Goal: Transaction & Acquisition: Obtain resource

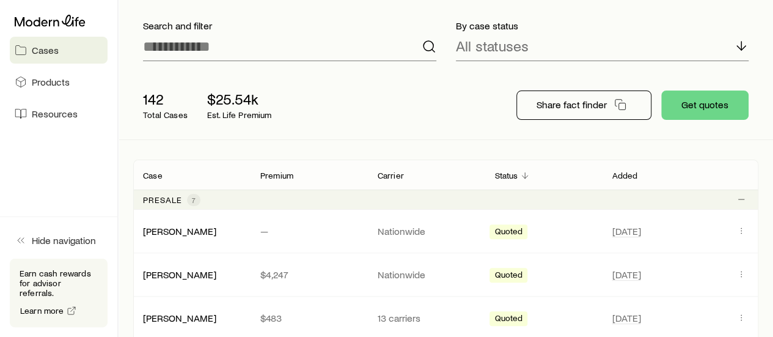
scroll to position [72, 0]
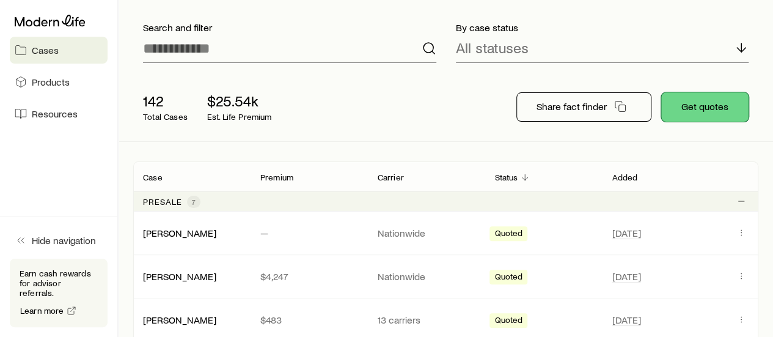
click at [687, 106] on button "Get quotes" at bounding box center [704, 106] width 87 height 29
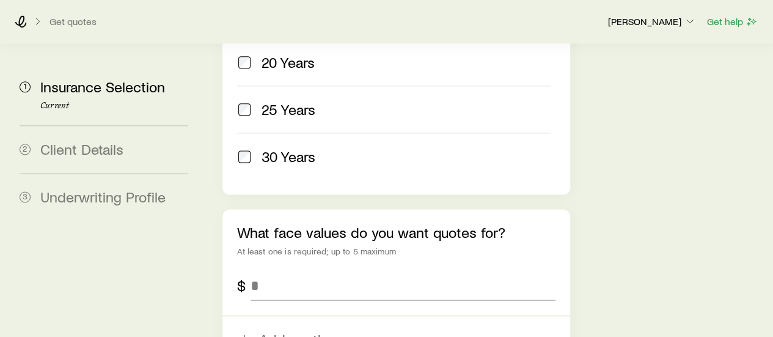
scroll to position [722, 0]
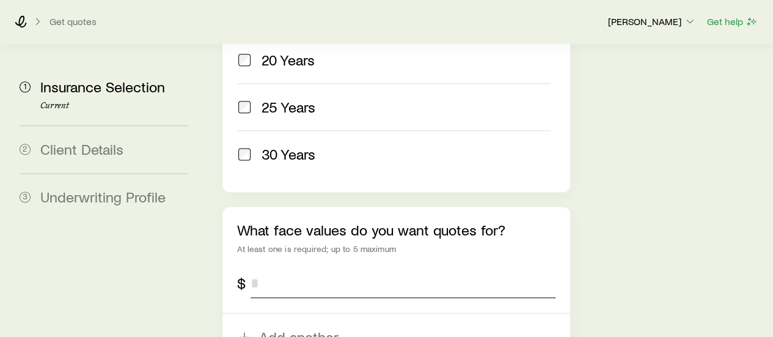
click at [295, 268] on input "tel" at bounding box center [402, 282] width 304 height 29
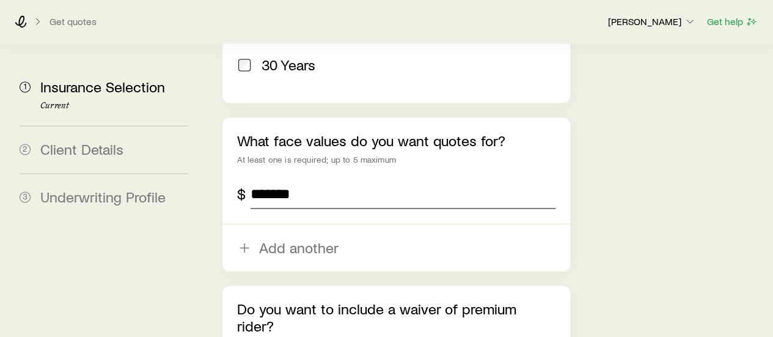
scroll to position [816, 0]
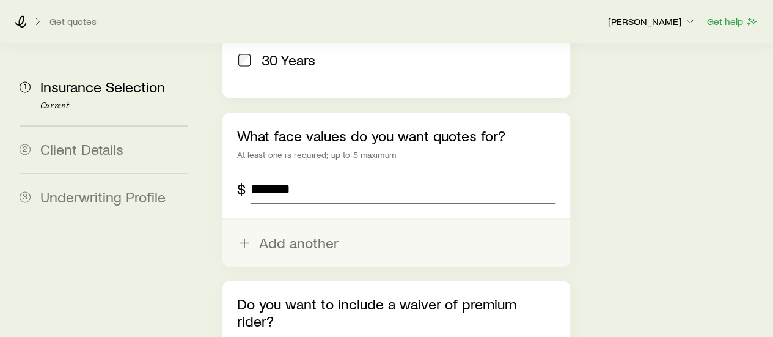
type input "*******"
click at [247, 235] on icon "button" at bounding box center [244, 242] width 15 height 15
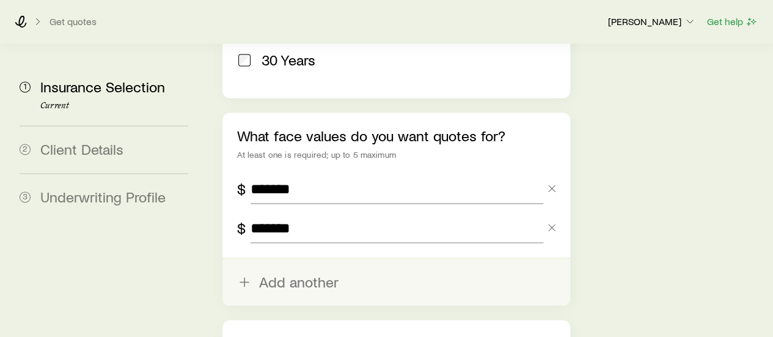
type input "*******"
click at [239, 274] on icon "button" at bounding box center [244, 281] width 15 height 15
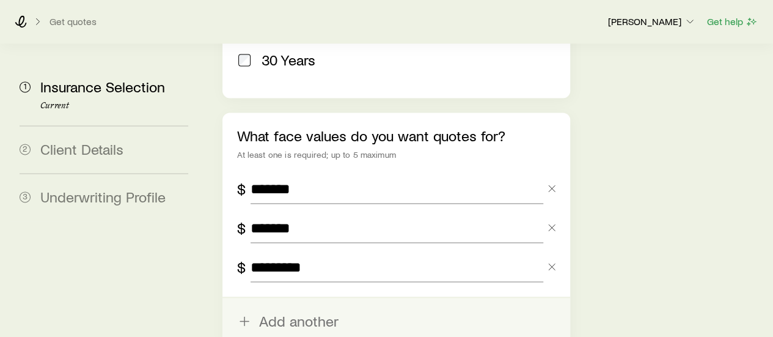
type input "*********"
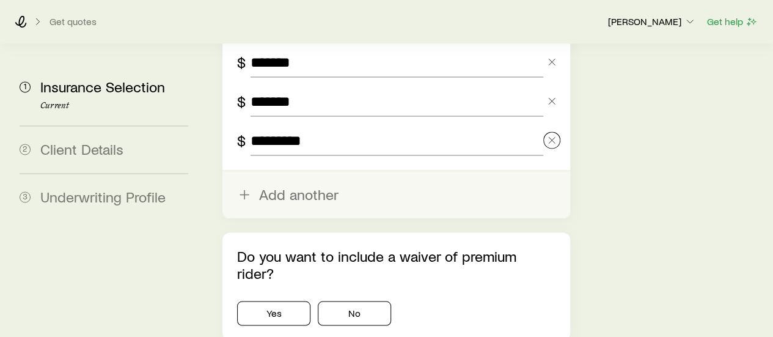
scroll to position [968, 0]
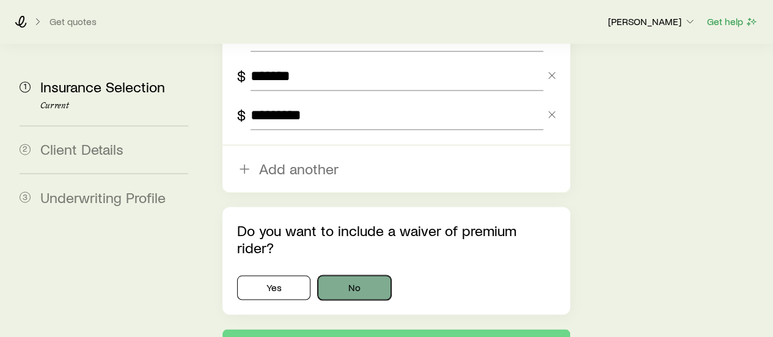
click at [349, 275] on button "No" at bounding box center [354, 287] width 73 height 24
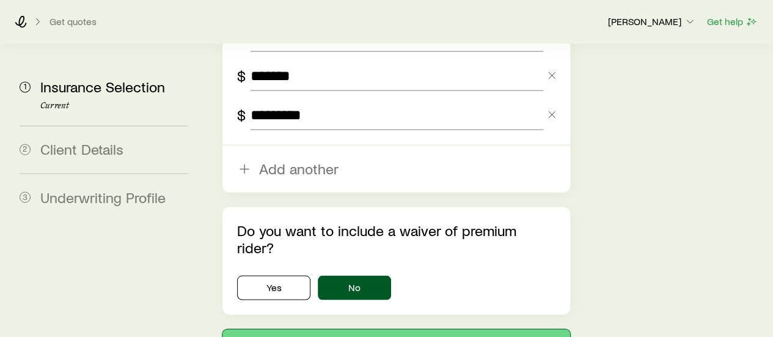
click at [351, 329] on button "Next: Client Details" at bounding box center [395, 343] width 347 height 29
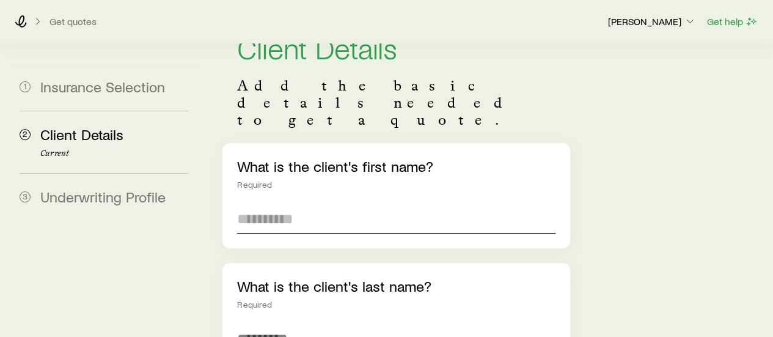
scroll to position [55, 0]
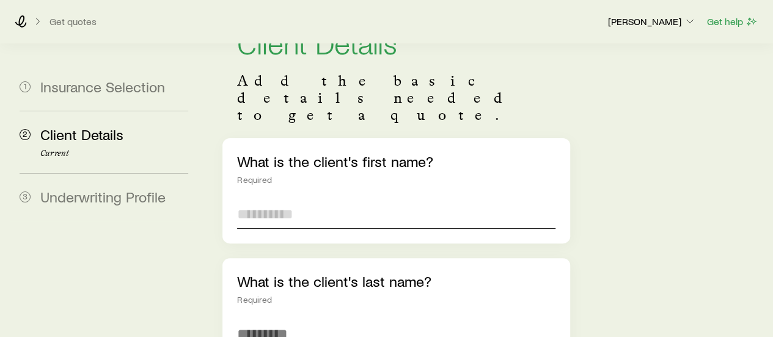
click at [283, 199] on input "text" at bounding box center [396, 213] width 318 height 29
type input "******"
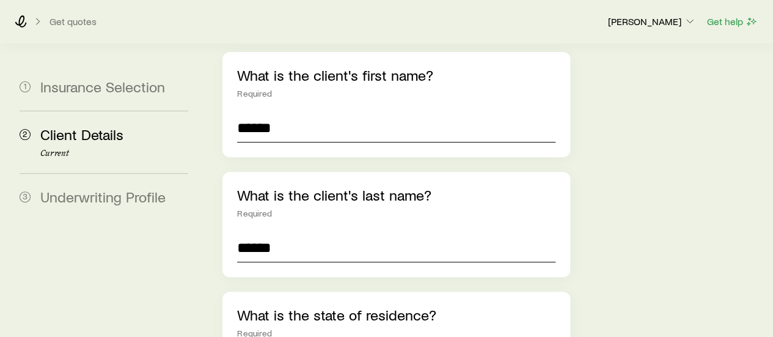
type input "******"
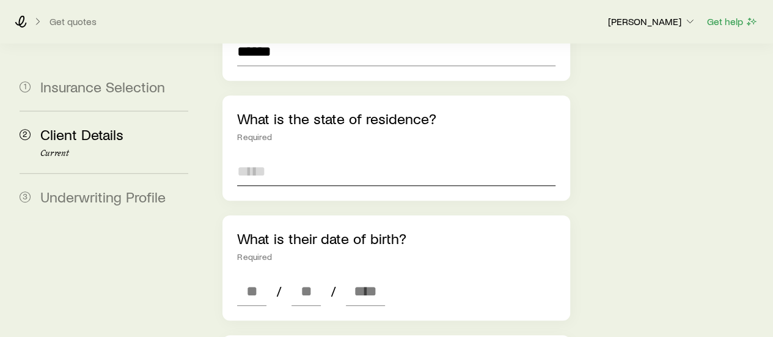
scroll to position [341, 0]
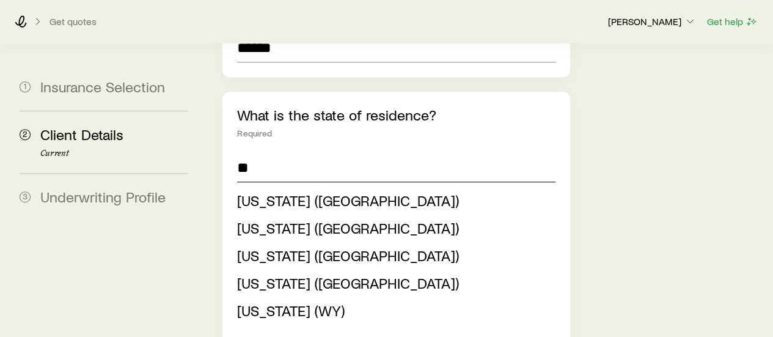
click at [237, 153] on div at bounding box center [237, 153] width 0 height 0
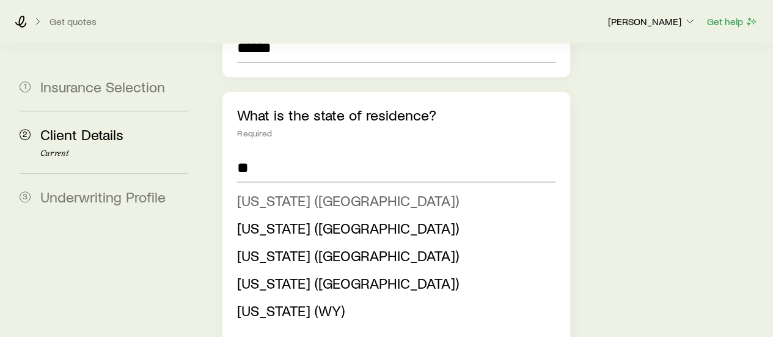
click at [266, 191] on span "[US_STATE] ([GEOGRAPHIC_DATA])" at bounding box center [348, 200] width 222 height 18
type input "**********"
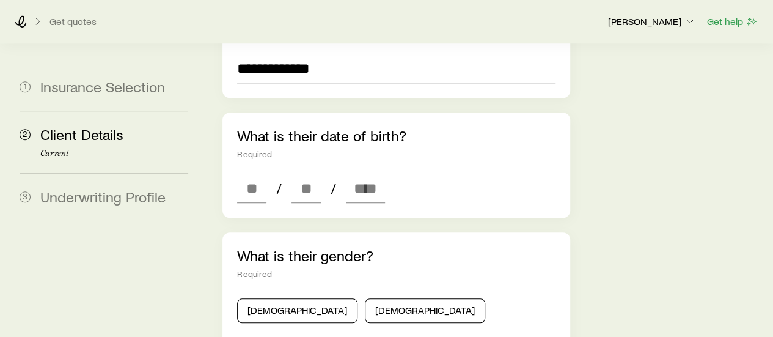
scroll to position [442, 0]
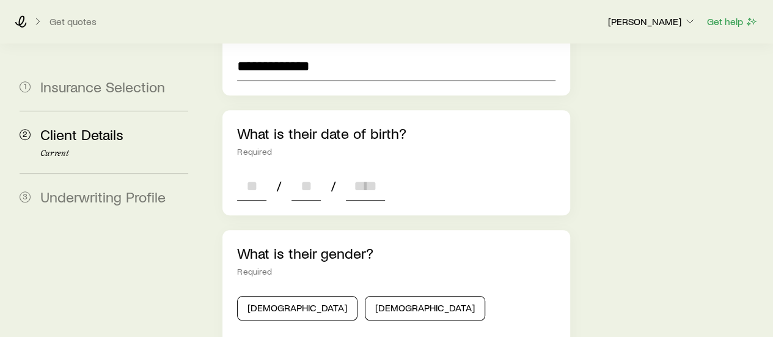
click at [245, 171] on input at bounding box center [251, 185] width 29 height 29
type input "**"
type input "****"
type input "*"
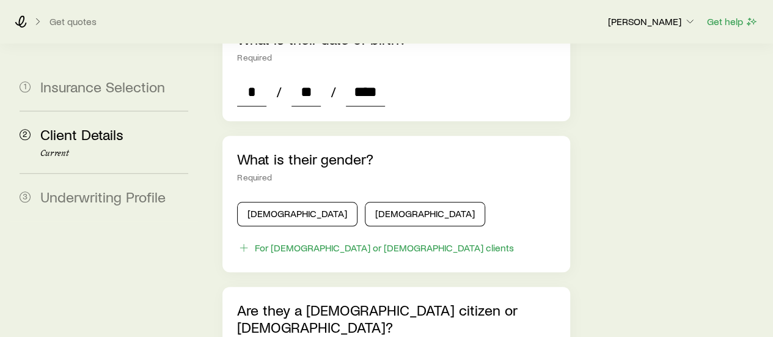
scroll to position [538, 0]
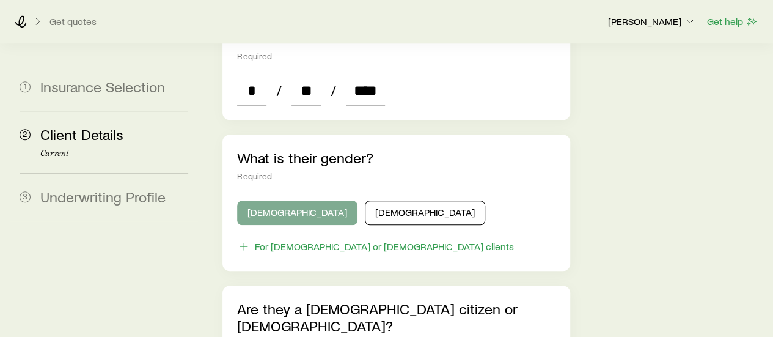
type input "****"
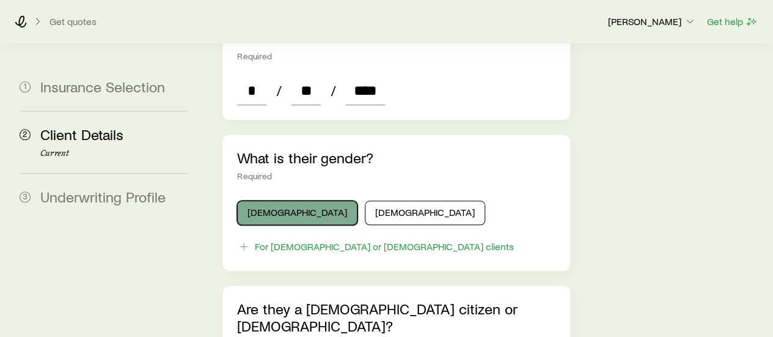
click at [270, 200] on button "[DEMOGRAPHIC_DATA]" at bounding box center [297, 212] width 120 height 24
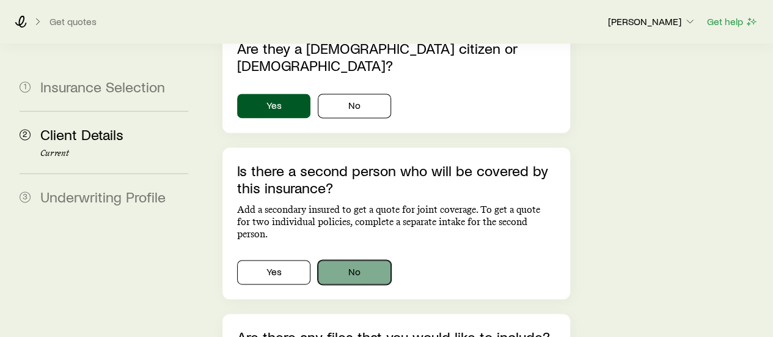
click at [345, 260] on button "No" at bounding box center [354, 272] width 73 height 24
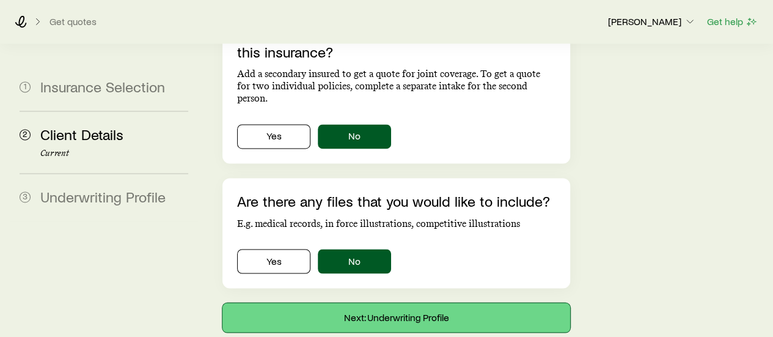
click at [325, 302] on button "Next: Underwriting Profile" at bounding box center [395, 316] width 347 height 29
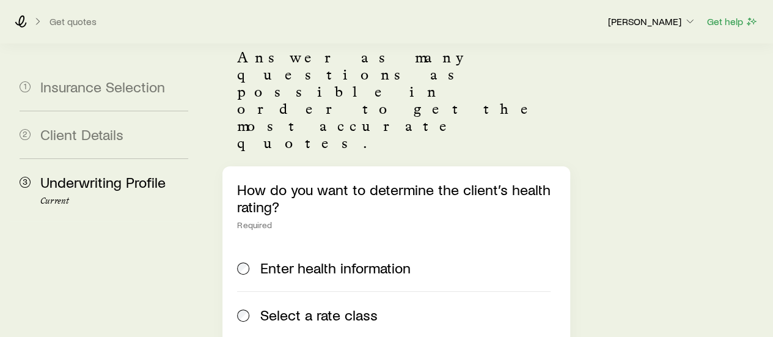
click at [305, 291] on label "Select a rate class" at bounding box center [393, 314] width 313 height 47
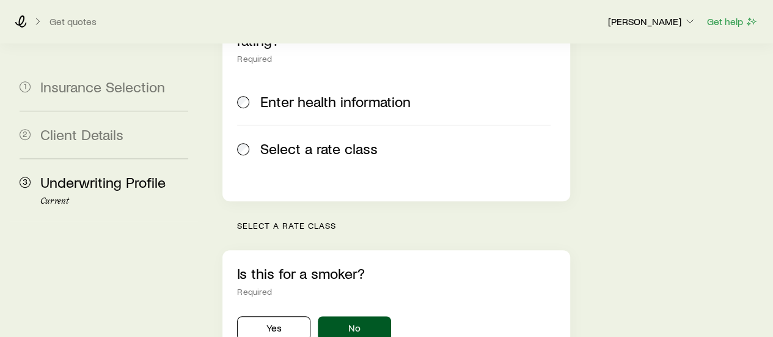
scroll to position [423, 0]
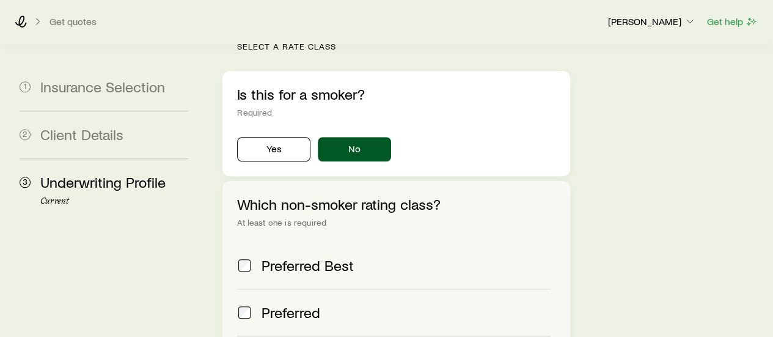
click at [279, 257] on span "Preferred Best" at bounding box center [307, 265] width 92 height 17
click at [282, 304] on span "Preferred" at bounding box center [290, 312] width 59 height 17
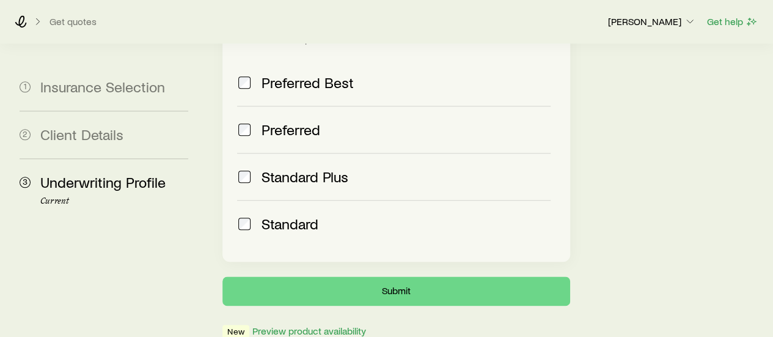
scroll to position [607, 0]
click at [347, 276] on button "Submit" at bounding box center [395, 290] width 347 height 29
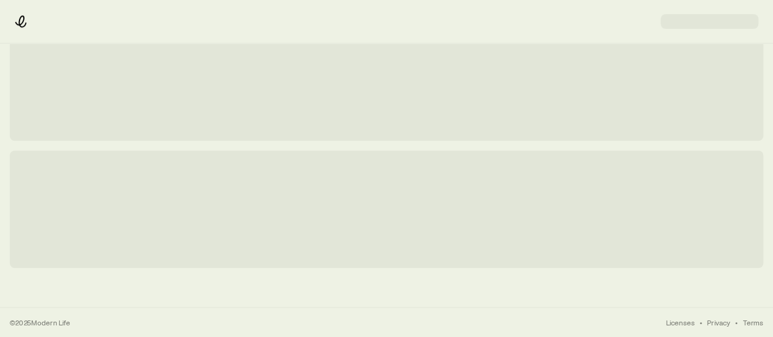
scroll to position [0, 0]
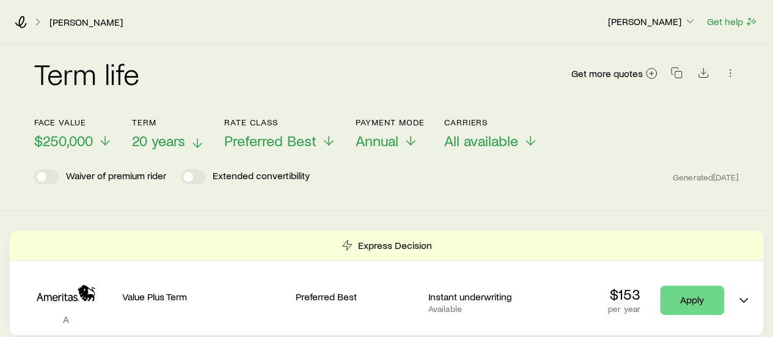
click at [161, 144] on span "20 years" at bounding box center [158, 140] width 53 height 17
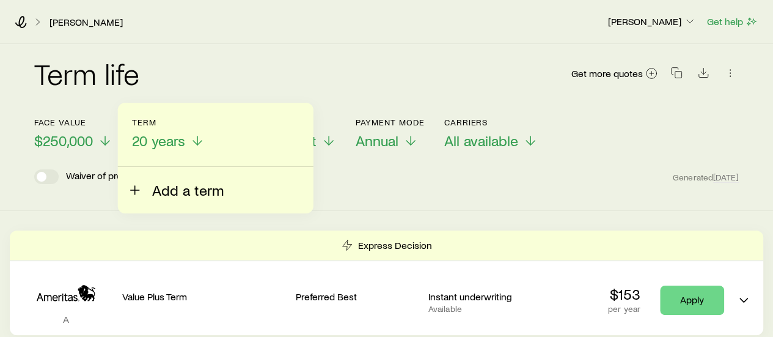
click at [166, 184] on span "Add a term" at bounding box center [187, 189] width 71 height 17
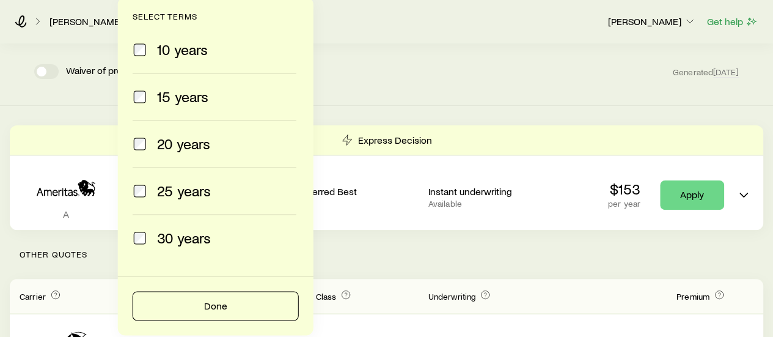
scroll to position [103, 0]
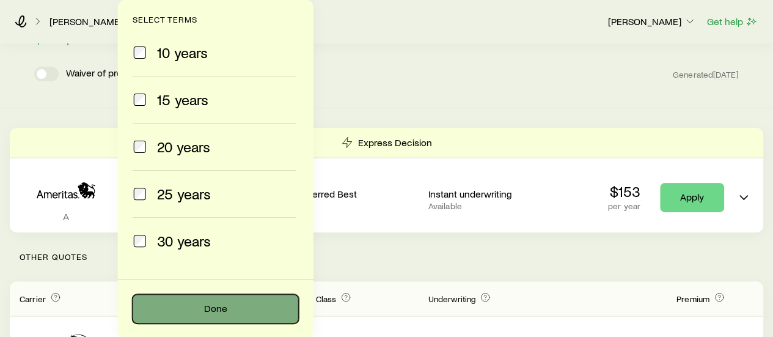
click at [212, 301] on button "Done" at bounding box center [216, 308] width 166 height 29
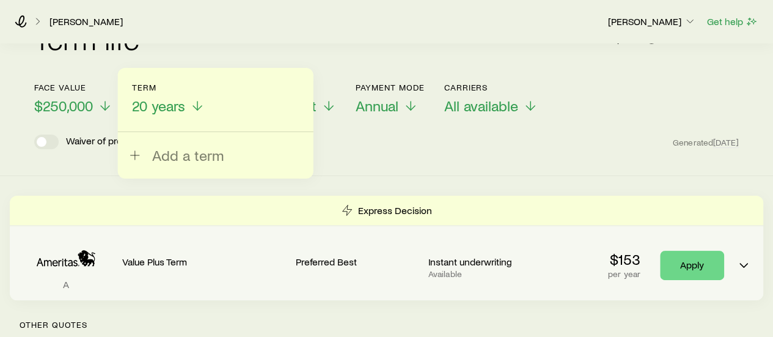
scroll to position [0, 0]
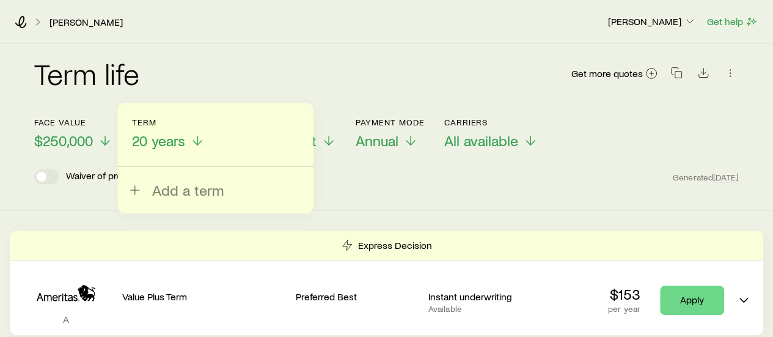
click at [182, 75] on div "Term life Get more quotes" at bounding box center [386, 81] width 704 height 44
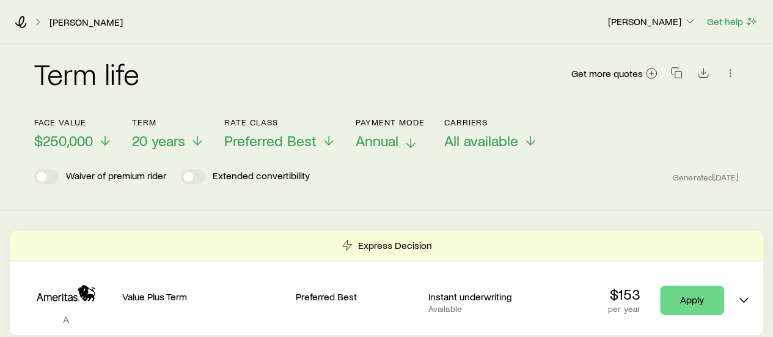
click at [368, 148] on span "Annual" at bounding box center [377, 140] width 43 height 17
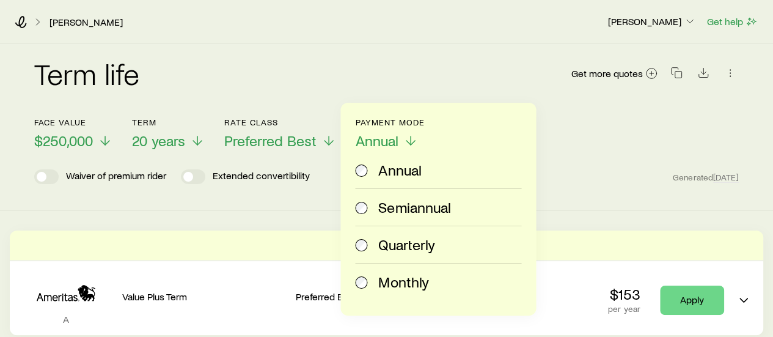
click at [370, 279] on div "Monthly" at bounding box center [435, 281] width 161 height 17
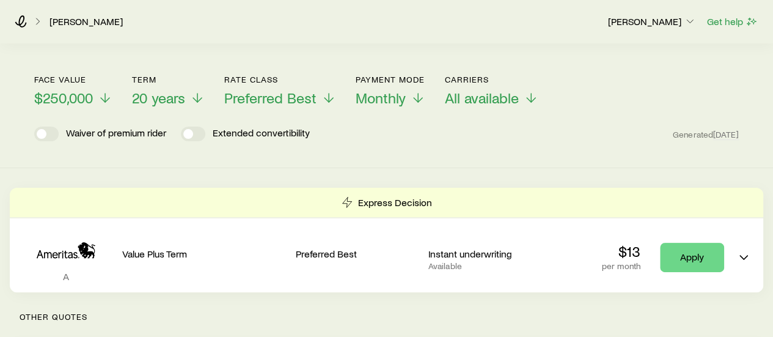
scroll to position [45, 0]
